Goal: Navigation & Orientation: Go to known website

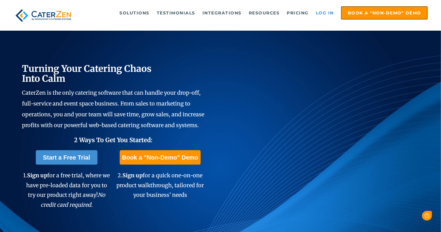
click at [321, 13] on link "Log in" at bounding box center [325, 13] width 24 height 12
click at [333, 11] on link "Log in" at bounding box center [325, 13] width 24 height 12
